Goal: Information Seeking & Learning: Learn about a topic

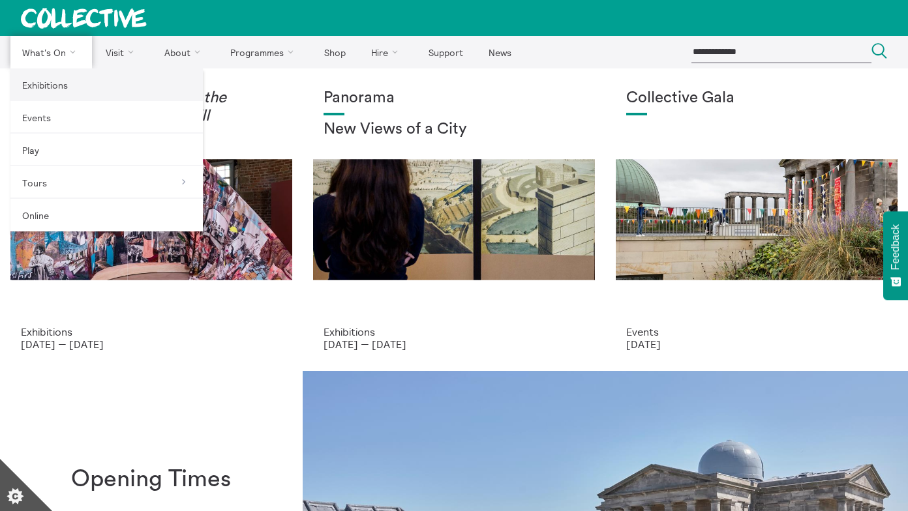
click at [58, 80] on link "Exhibitions" at bounding box center [106, 84] width 192 height 33
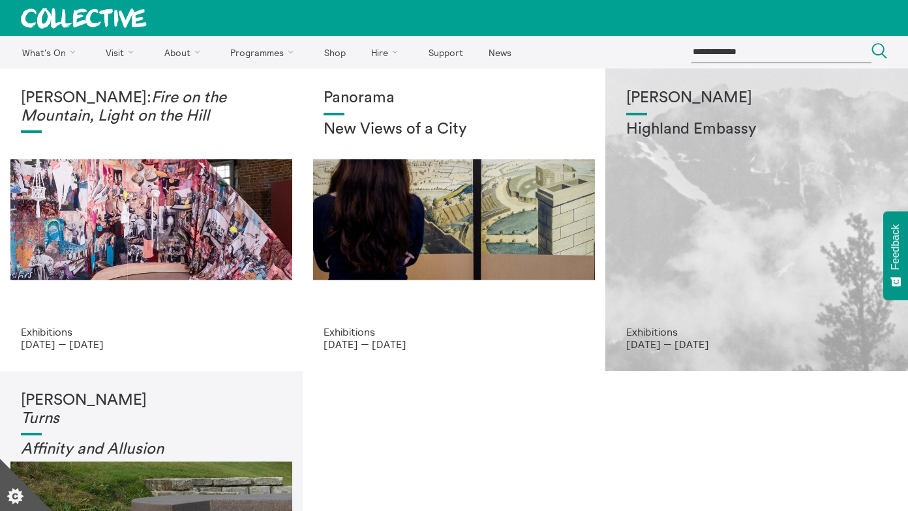
click at [734, 136] on h2 "Highland Embassy" at bounding box center [756, 130] width 261 height 18
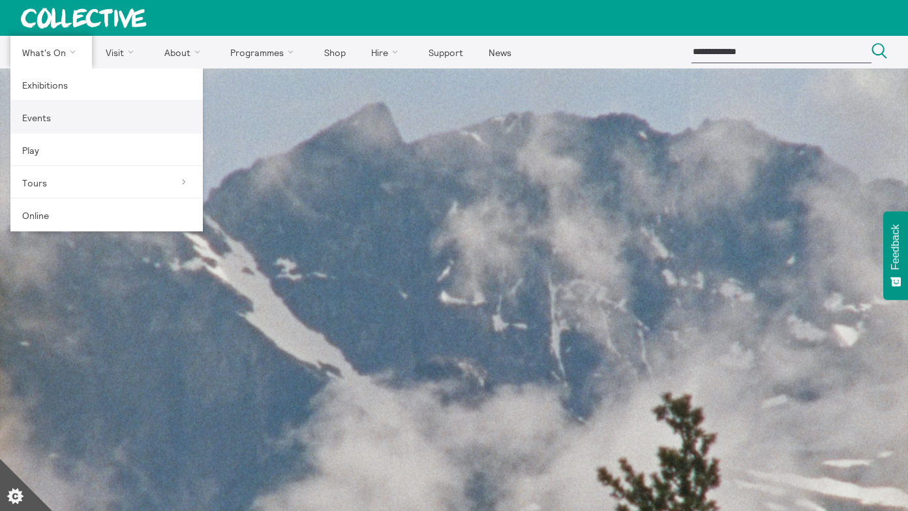
click at [39, 117] on link "Events" at bounding box center [106, 117] width 192 height 33
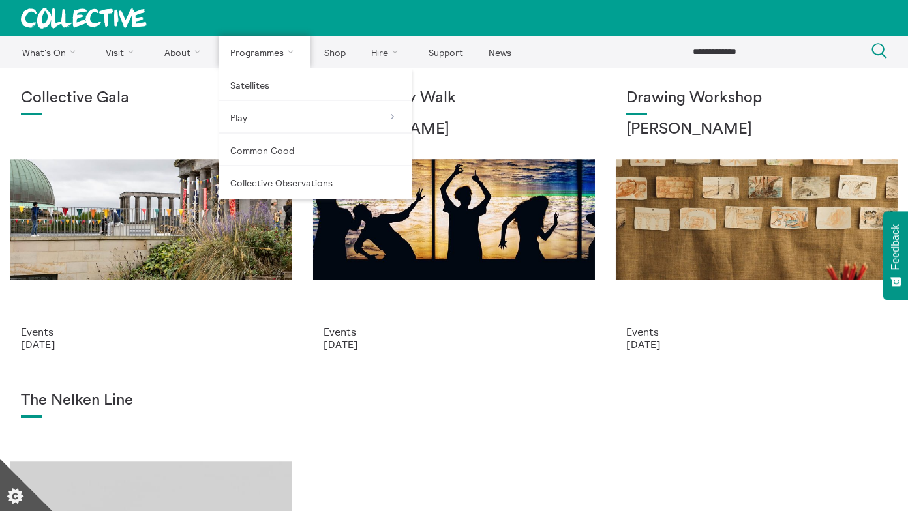
click at [237, 53] on link "Programmes" at bounding box center [264, 52] width 91 height 33
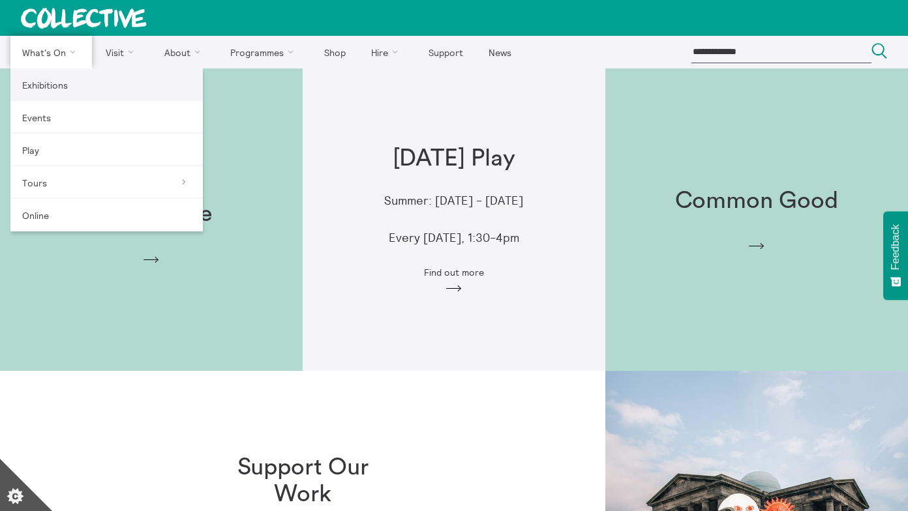
click at [46, 80] on link "Exhibitions" at bounding box center [106, 84] width 192 height 33
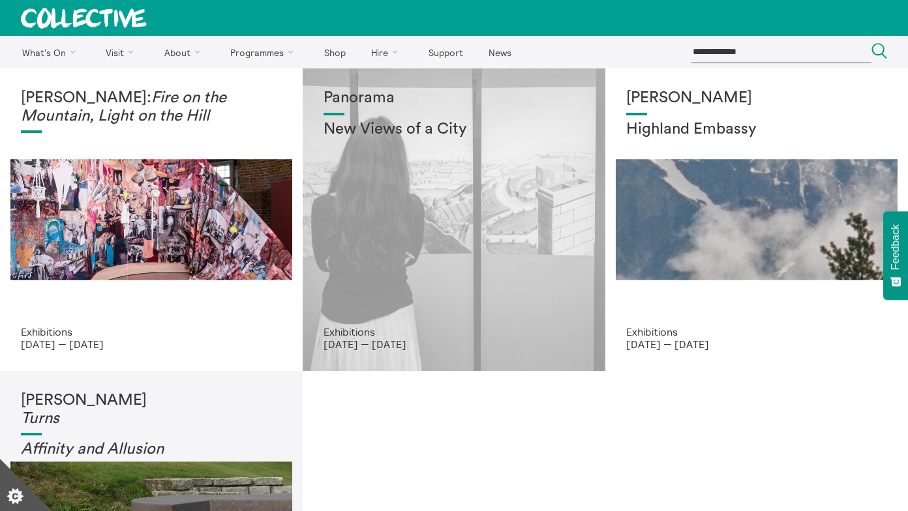
click at [437, 258] on div "Panorama New Views of a City" at bounding box center [454, 207] width 261 height 237
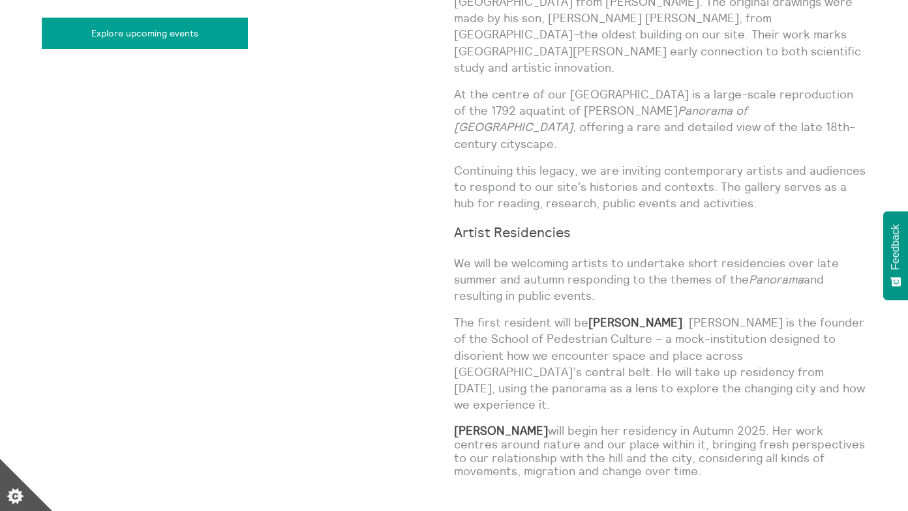
scroll to position [902, 0]
drag, startPoint x: 526, startPoint y: 385, endPoint x: 453, endPoint y: 377, distance: 72.8
click at [453, 377] on div "Panorama New Views of a City Exhibitions 9 Jul 2025 — 21 Dec 2025 Weds – Sun, 1…" at bounding box center [454, 172] width 825 height 719
click at [453, 377] on div "Panorama New Views of a City Exhibitions 9 Jul 2025 — 21 Dec 2025 Weds – Sun, 1…" at bounding box center [248, 172] width 412 height 719
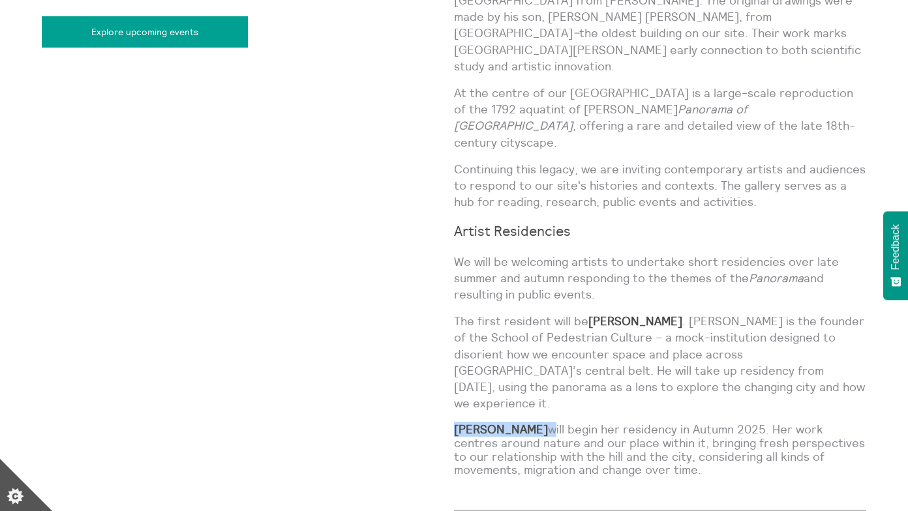
drag, startPoint x: 555, startPoint y: 385, endPoint x: 457, endPoint y: 381, distance: 98.6
click at [457, 423] on p "Amanda Thomson will begin her residency in Autumn 2025. Her work centres around…" at bounding box center [660, 450] width 412 height 54
copy p "Amanda Thomson"
